Goal: Transaction & Acquisition: Purchase product/service

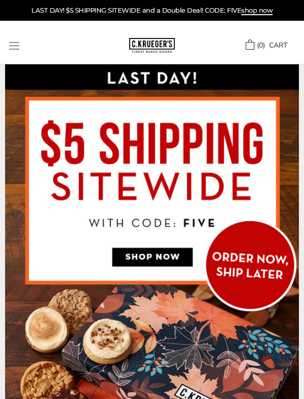
click at [19, 46] on button "Open navigation" at bounding box center [14, 46] width 10 height 8
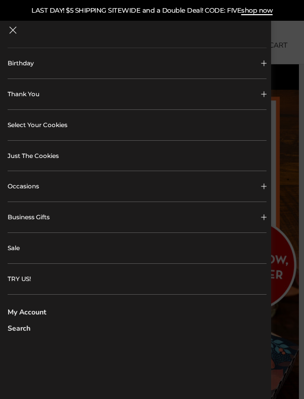
scroll to position [170, 0]
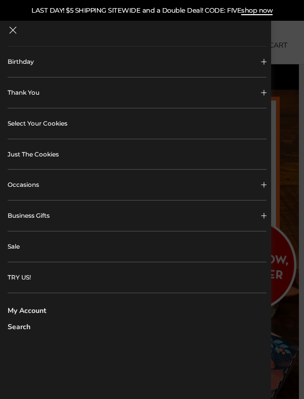
click at [46, 313] on link "My Account" at bounding box center [137, 311] width 259 height 7
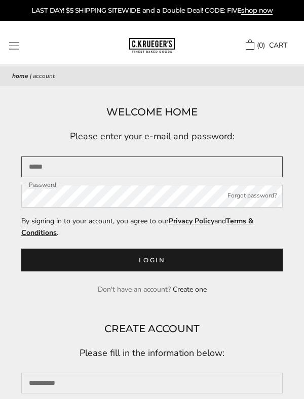
click at [65, 168] on input "Email" at bounding box center [152, 167] width 262 height 21
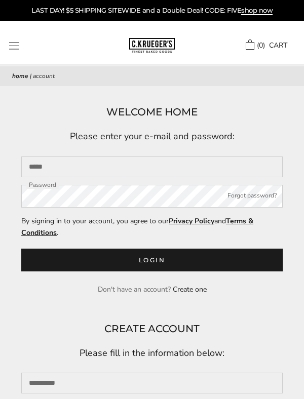
click at [175, 263] on button "Login" at bounding box center [152, 260] width 262 height 23
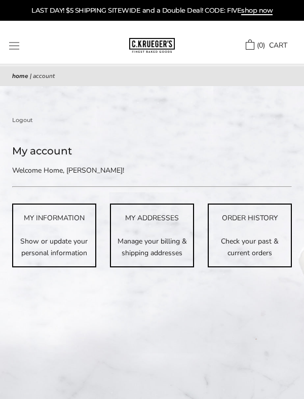
click at [19, 44] on button "Open navigation" at bounding box center [14, 46] width 10 height 8
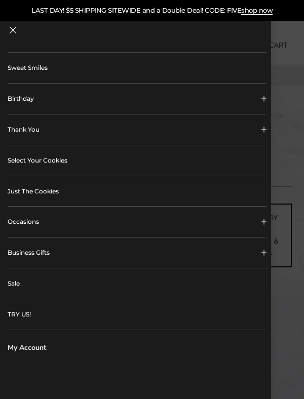
scroll to position [131, 0]
click at [297, 139] on div at bounding box center [152, 199] width 304 height 399
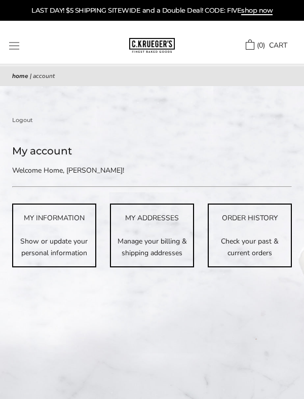
click at [18, 46] on button "Open navigation" at bounding box center [14, 46] width 10 height 8
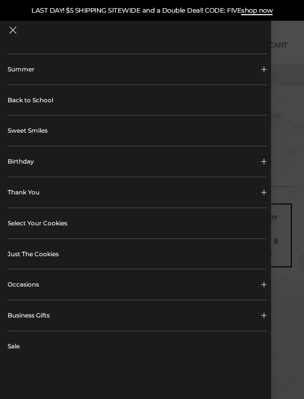
scroll to position [68, 0]
click at [78, 230] on link "Select Your Cookies" at bounding box center [137, 224] width 259 height 30
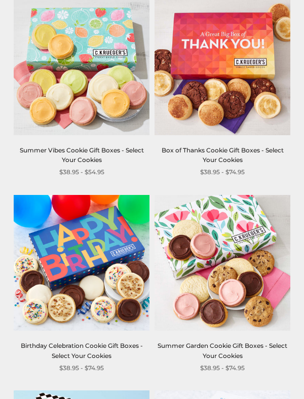
scroll to position [386, 0]
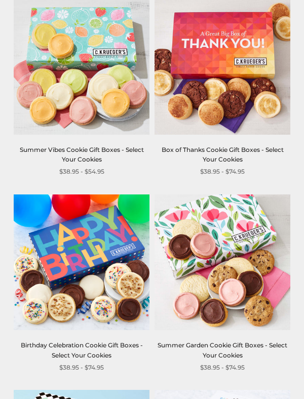
click at [85, 354] on link "Birthday Celebration Cookie Gift Boxes - Select Your Cookies" at bounding box center [82, 351] width 122 height 18
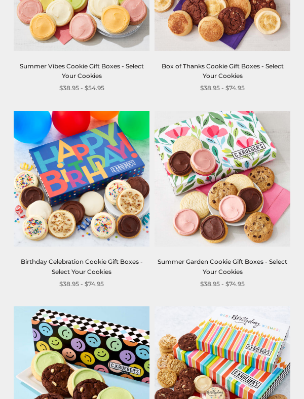
click at [86, 268] on link "Birthday Celebration Cookie Gift Boxes - Select Your Cookies" at bounding box center [82, 267] width 122 height 18
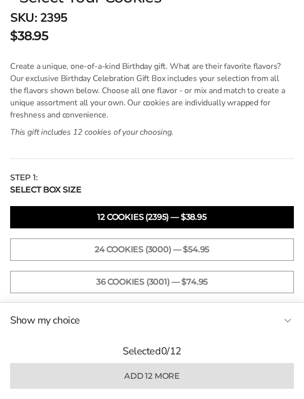
scroll to position [458, 0]
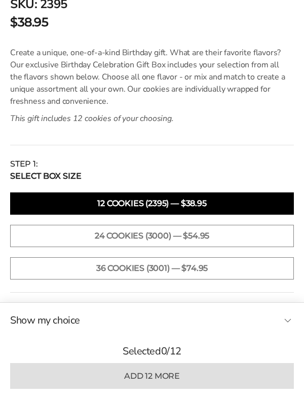
click at [223, 233] on button "24 cookies (3000) — $54.95" at bounding box center [152, 236] width 284 height 22
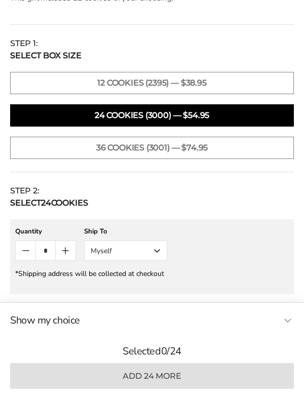
scroll to position [582, 0]
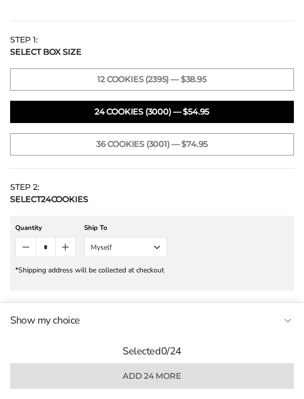
click at [161, 249] on button "Myself" at bounding box center [125, 247] width 83 height 20
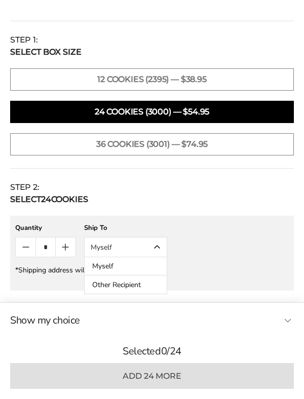
click at [139, 287] on button "Other Recipient" at bounding box center [126, 285] width 82 height 18
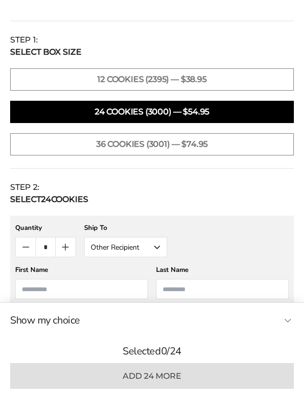
click at [160, 251] on button "Other Recipient" at bounding box center [125, 247] width 83 height 20
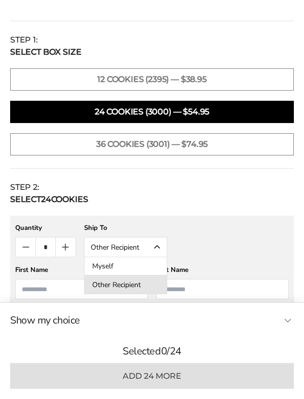
click at [149, 287] on button "Other Recipient" at bounding box center [126, 285] width 82 height 18
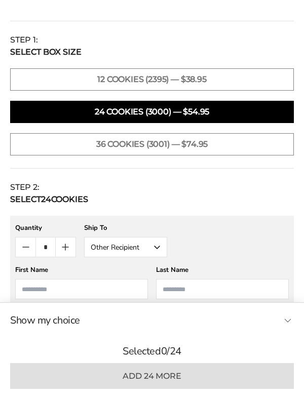
click at [35, 291] on input "First Name" at bounding box center [81, 289] width 133 height 20
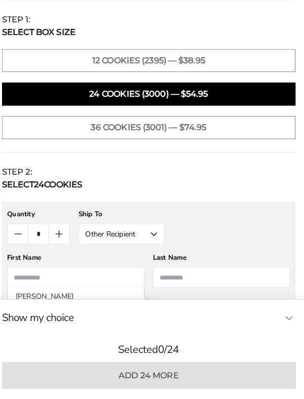
scroll to position [595, 0]
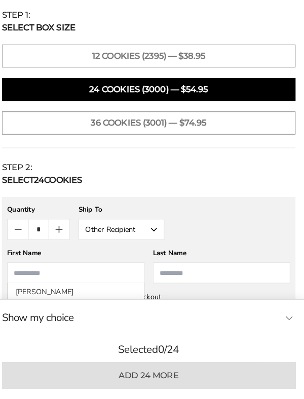
click at [162, 234] on button "Other Recipient" at bounding box center [125, 235] width 83 height 20
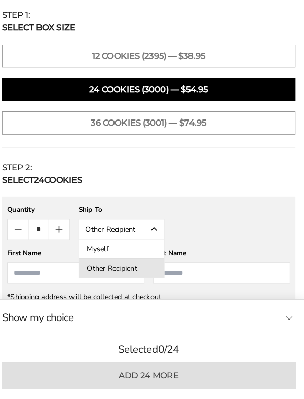
click at [152, 275] on button "Other Recipient" at bounding box center [126, 273] width 82 height 18
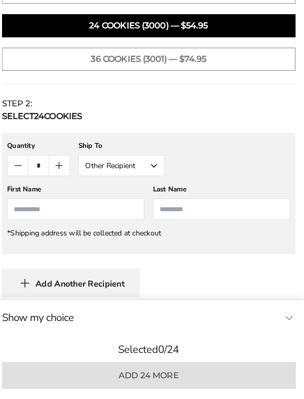
scroll to position [662, 0]
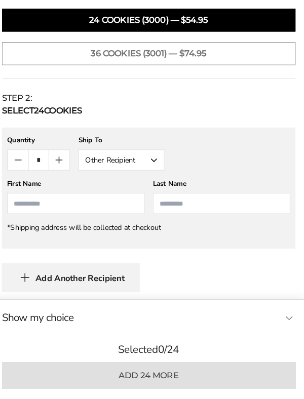
click at [34, 214] on input "First Name" at bounding box center [81, 210] width 133 height 20
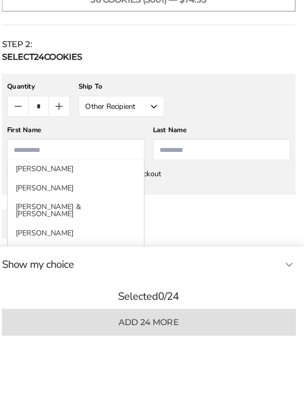
click at [66, 248] on li "[PERSON_NAME]" at bounding box center [82, 247] width 132 height 18
type input "***"
type input "*****"
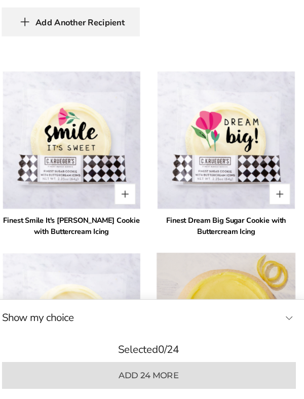
scroll to position [913, 0]
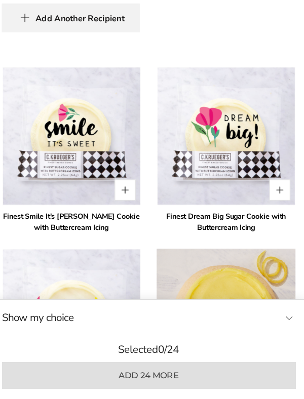
click at [136, 194] on button "Quantity button plus" at bounding box center [129, 197] width 20 height 20
type input "*"
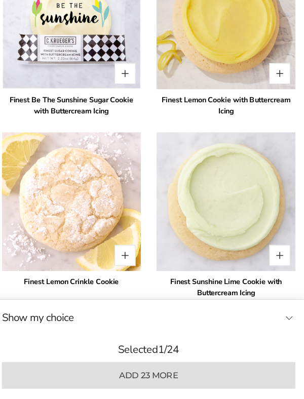
scroll to position [1202, 0]
click at [286, 82] on button "Quantity button plus" at bounding box center [279, 84] width 20 height 20
type input "*"
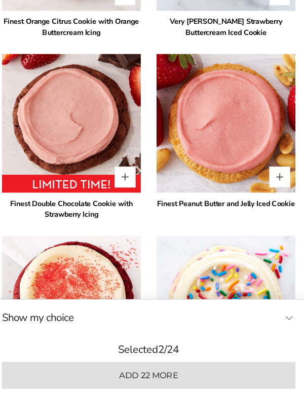
scroll to position [1630, 0]
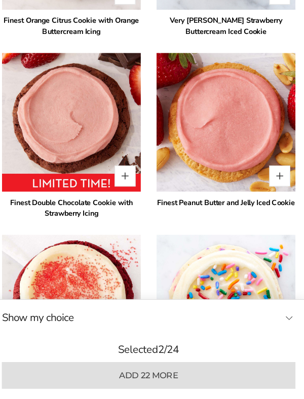
click at [283, 184] on button "Quantity button plus" at bounding box center [279, 183] width 20 height 20
click at [285, 186] on button "Quantity button plus" at bounding box center [279, 183] width 20 height 20
click at [283, 184] on button "Quantity button plus" at bounding box center [279, 183] width 20 height 20
type input "*"
click at [133, 186] on button "Quantity button plus" at bounding box center [129, 183] width 20 height 20
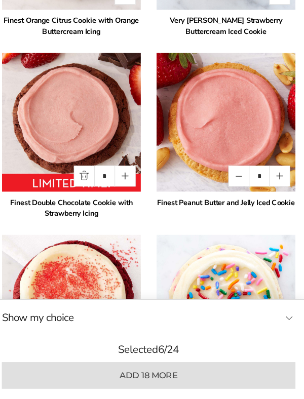
click at [134, 184] on button "Quantity button plus" at bounding box center [129, 183] width 20 height 20
type input "*"
click at [281, 183] on button "Quantity button plus" at bounding box center [279, 183] width 20 height 20
click at [282, 184] on button "Quantity button plus" at bounding box center [279, 183] width 20 height 20
type input "*"
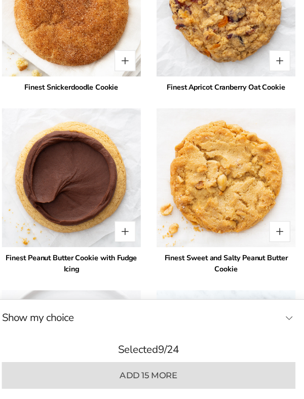
scroll to position [2446, 0]
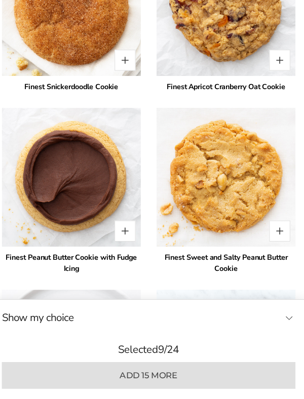
click at [126, 231] on button "Quantity button plus" at bounding box center [129, 237] width 20 height 20
click at [130, 237] on button "Quantity button plus" at bounding box center [129, 237] width 20 height 20
click at [129, 235] on button "Quantity button plus" at bounding box center [129, 237] width 20 height 20
click at [129, 237] on button "Quantity button plus" at bounding box center [129, 237] width 20 height 20
type input "*"
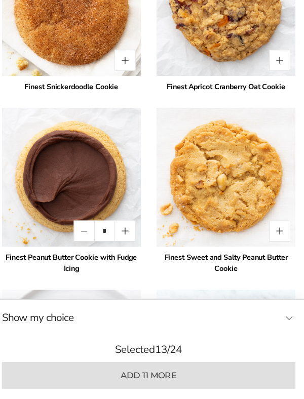
click at [283, 241] on button "Quantity button plus" at bounding box center [279, 237] width 20 height 20
click at [282, 244] on button "Quantity button plus" at bounding box center [279, 237] width 20 height 20
type input "*"
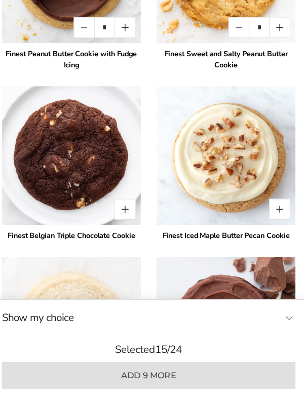
scroll to position [2644, 0]
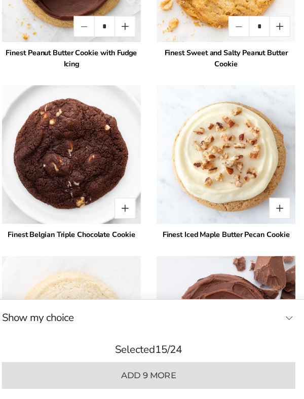
click at [128, 223] on button "Quantity button plus" at bounding box center [129, 215] width 20 height 20
click at [129, 221] on button "Quantity button plus" at bounding box center [129, 215] width 20 height 20
type input "*"
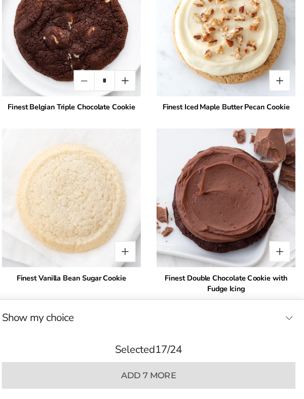
scroll to position [2772, 0]
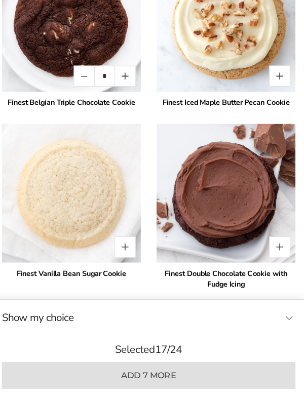
click at [281, 259] on button "Quantity button plus" at bounding box center [279, 252] width 20 height 20
click at [281, 255] on button "Quantity button plus" at bounding box center [279, 252] width 20 height 20
type input "*"
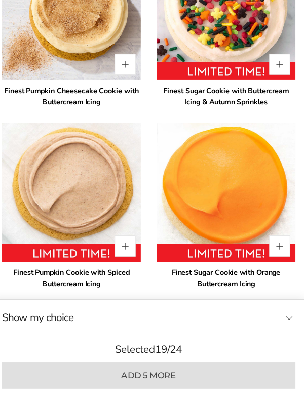
scroll to position [3305, 0]
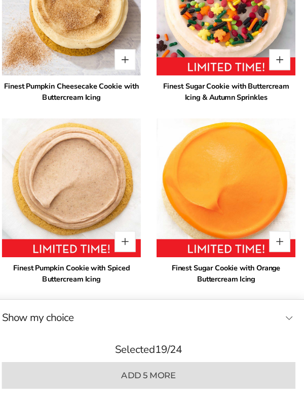
click at [130, 248] on button "Quantity button plus" at bounding box center [129, 247] width 20 height 20
type input "*"
click at [285, 253] on button "Quantity button plus" at bounding box center [279, 247] width 20 height 20
type input "*"
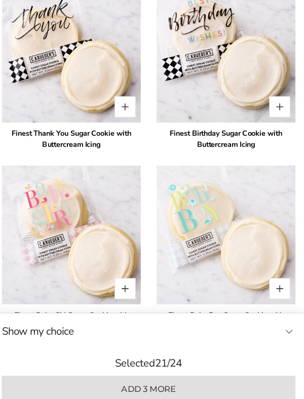
scroll to position [3624, 0]
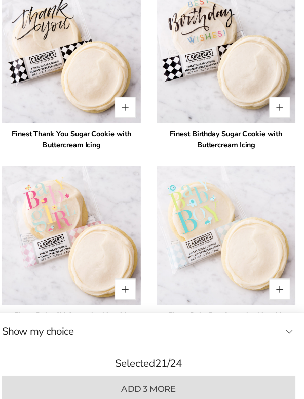
click at [280, 105] on button "Quantity button plus" at bounding box center [279, 104] width 20 height 20
type input "*"
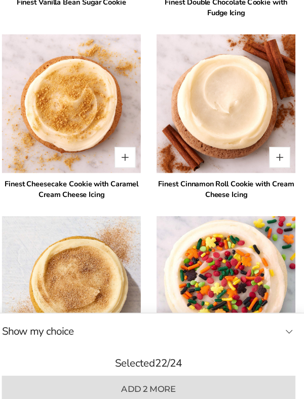
scroll to position [3042, 0]
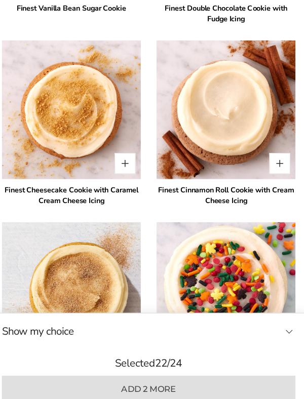
click at [284, 151] on button "Quantity button plus" at bounding box center [279, 158] width 20 height 20
type input "*"
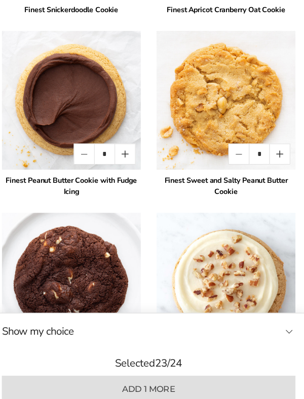
scroll to position [2528, 0]
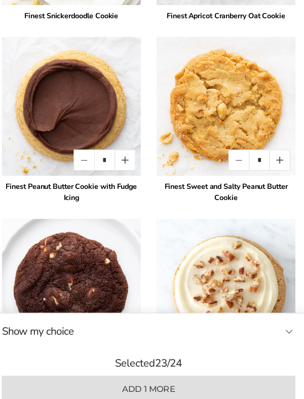
click at [133, 159] on button "Quantity button plus" at bounding box center [129, 155] width 20 height 20
type input "*"
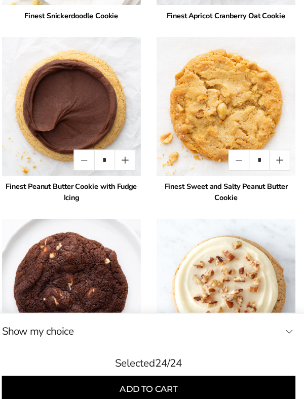
click at [188, 377] on button "Add to cart" at bounding box center [152, 376] width 284 height 26
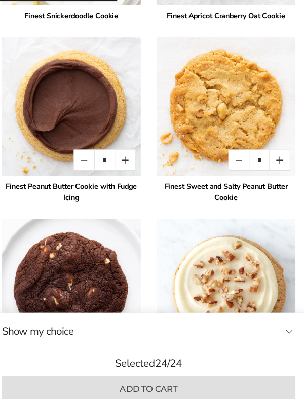
type input "*"
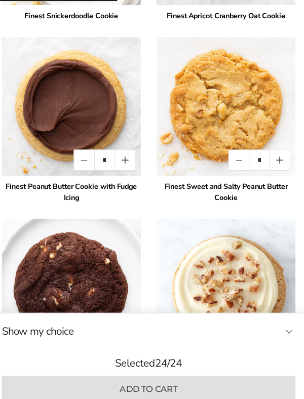
type input "*"
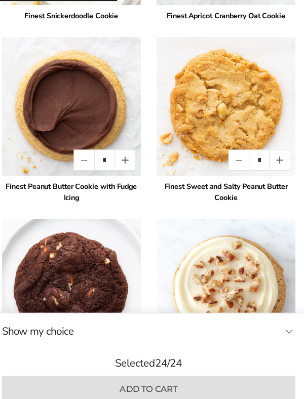
type input "*"
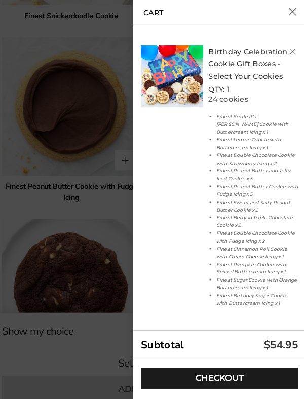
click at [231, 368] on link "Checkout" at bounding box center [220, 366] width 152 height 20
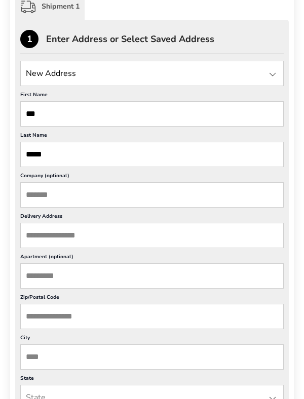
scroll to position [341, 0]
click at [34, 233] on input "Delivery Address" at bounding box center [152, 235] width 264 height 25
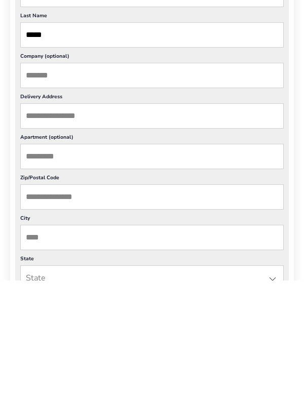
type input "**********"
type input "********"
type input "**"
type input "**********"
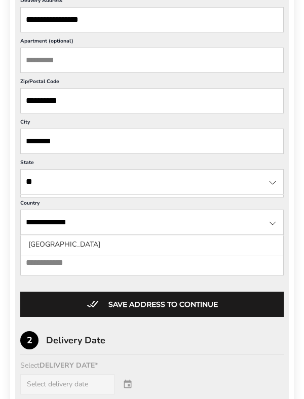
scroll to position [557, 0]
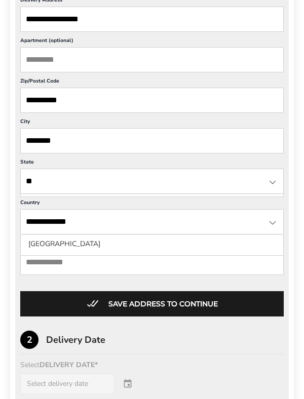
click at [188, 309] on button "Save address to continue" at bounding box center [152, 303] width 264 height 25
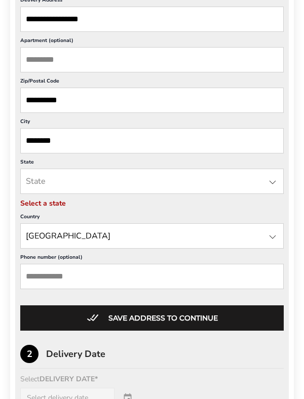
click at [275, 184] on div at bounding box center [273, 182] width 12 height 12
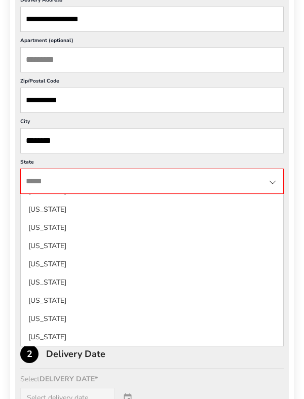
scroll to position [510, 0]
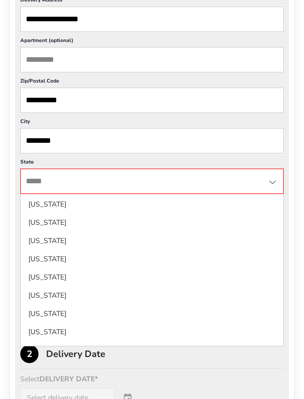
click at [57, 342] on li "[US_STATE]" at bounding box center [152, 351] width 263 height 18
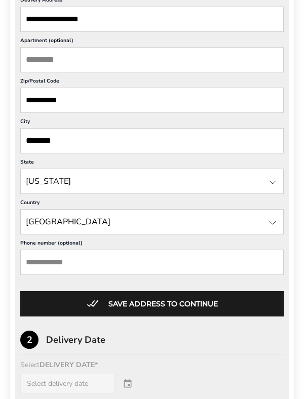
click at [42, 261] on input "Phone number (optional)" at bounding box center [152, 262] width 264 height 25
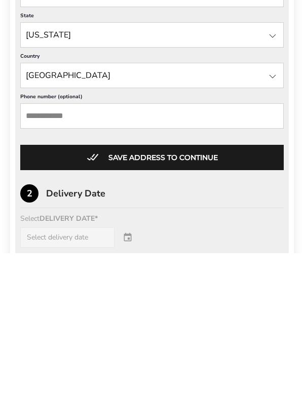
type input "**********"
type input "**"
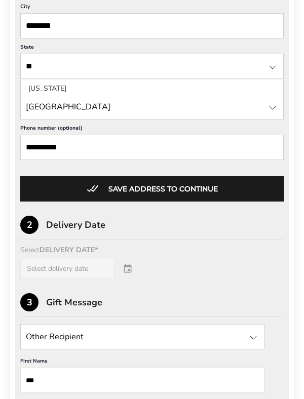
scroll to position [680, 0]
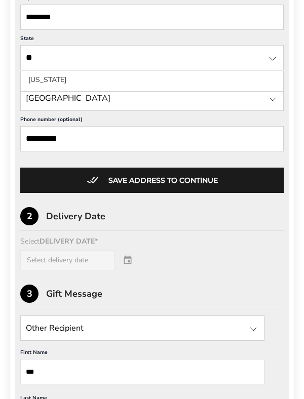
click at [130, 261] on div "Select DELIVERY DATE* Select delivery date" at bounding box center [152, 254] width 264 height 32
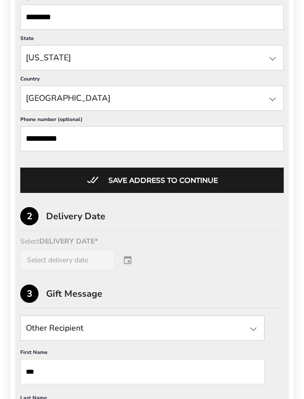
click at [99, 261] on div "Select DELIVERY DATE* Select delivery date" at bounding box center [152, 254] width 264 height 32
click at [134, 263] on div "Select DELIVERY DATE* Select delivery date" at bounding box center [152, 254] width 264 height 32
click at [161, 258] on div "Select DELIVERY DATE* Select delivery date" at bounding box center [152, 254] width 264 height 32
click at [104, 244] on div "Select DELIVERY DATE* Select delivery date" at bounding box center [152, 254] width 264 height 32
click at [78, 264] on div "Select DELIVERY DATE* Select delivery date" at bounding box center [152, 254] width 264 height 32
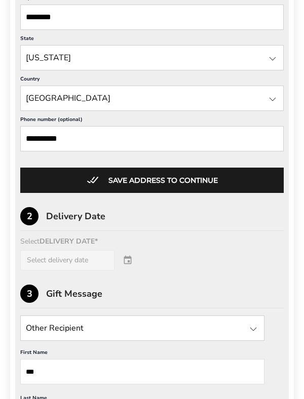
click at [129, 264] on div "Select DELIVERY DATE* Select delivery date" at bounding box center [152, 254] width 264 height 32
click at [130, 264] on div "Select DELIVERY DATE* Select delivery date" at bounding box center [152, 254] width 264 height 32
click at [129, 268] on div "Select DELIVERY DATE* Select delivery date" at bounding box center [152, 254] width 264 height 32
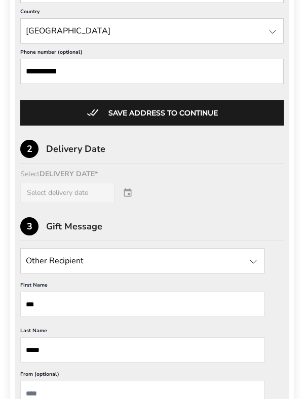
scroll to position [749, 0]
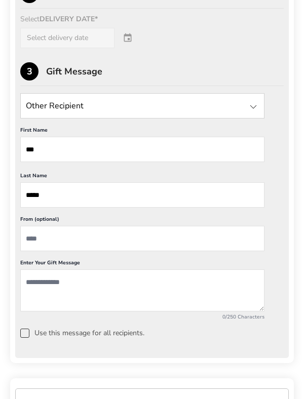
click at [36, 285] on textarea "Add a message" at bounding box center [142, 291] width 244 height 42
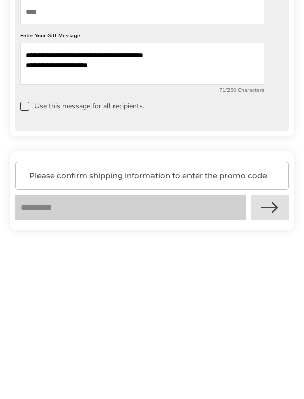
scroll to position [988, 0]
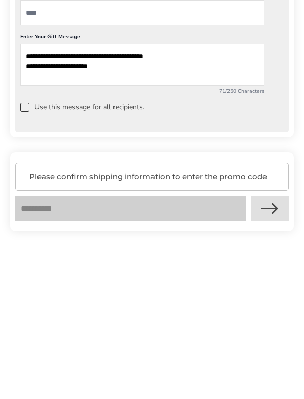
type textarea "**********"
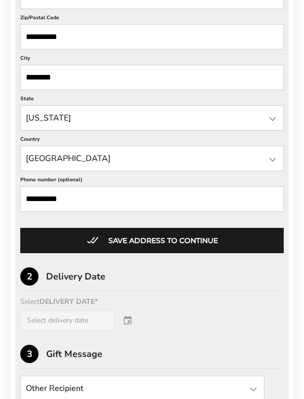
scroll to position [619, 0]
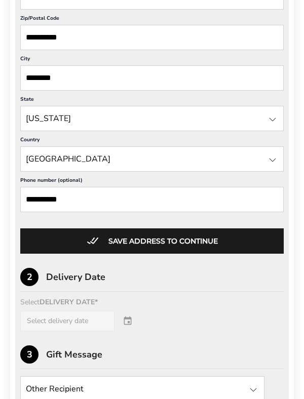
click at [184, 240] on button "Save address to continue" at bounding box center [152, 241] width 264 height 25
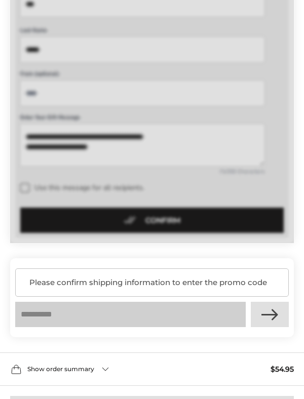
scroll to position [638, 0]
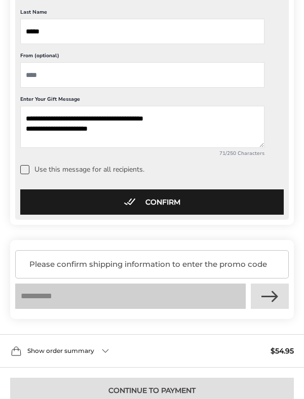
click at [169, 203] on button "Confirm" at bounding box center [152, 202] width 264 height 25
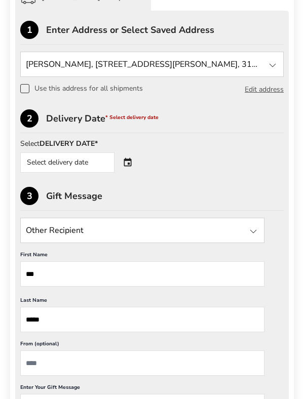
scroll to position [349, 0]
click at [134, 160] on div "Select delivery date" at bounding box center [81, 163] width 123 height 20
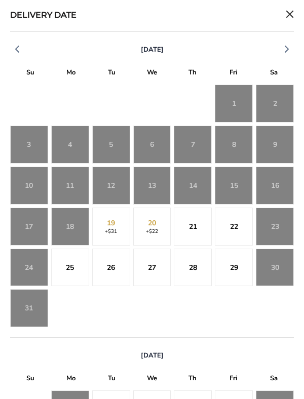
click at [200, 271] on div "28" at bounding box center [193, 268] width 38 height 38
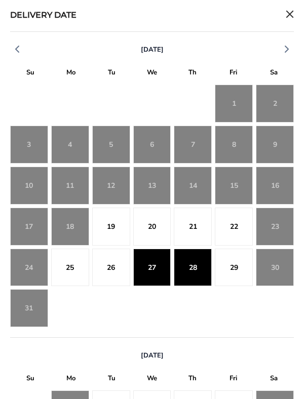
click at [232, 269] on div "29" at bounding box center [234, 268] width 38 height 38
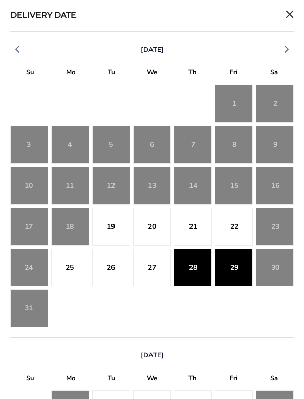
click at [237, 270] on div "29" at bounding box center [234, 268] width 38 height 38
click at [209, 272] on div "28" at bounding box center [193, 268] width 38 height 38
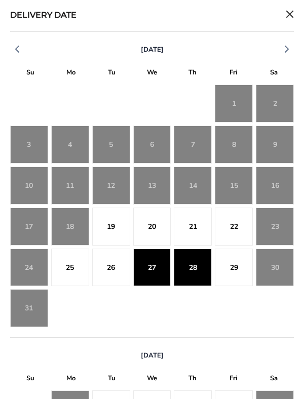
click at [239, 268] on div "29" at bounding box center [234, 268] width 38 height 38
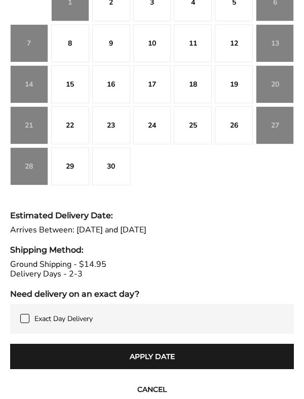
scroll to position [398, 0]
click at [176, 359] on button "Apply Date" at bounding box center [152, 356] width 284 height 25
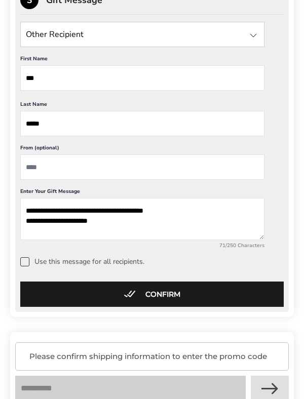
scroll to position [547, 0]
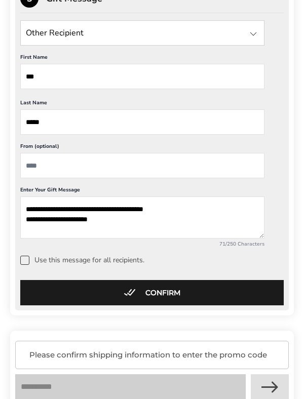
click at [188, 295] on button "Confirm" at bounding box center [152, 292] width 264 height 25
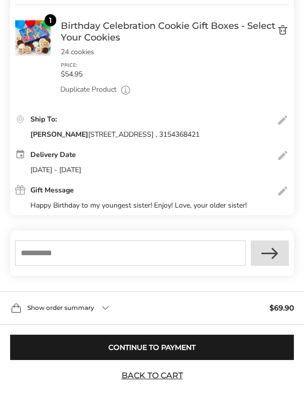
scroll to position [232, 0]
click at [40, 251] on input "text" at bounding box center [130, 253] width 231 height 25
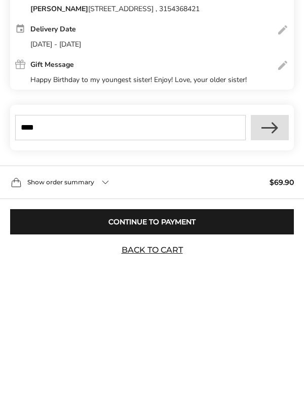
type input "****"
click at [271, 255] on button "Apply" at bounding box center [270, 253] width 38 height 25
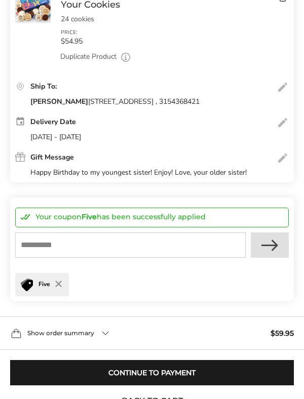
scroll to position [290, 0]
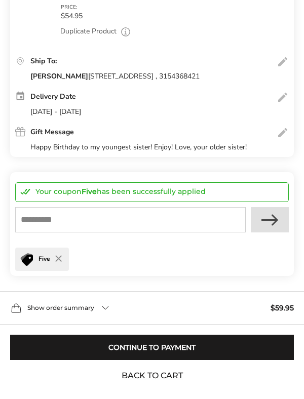
click at [191, 353] on button "Continue to Payment" at bounding box center [152, 347] width 284 height 25
